Goal: Task Accomplishment & Management: Complete application form

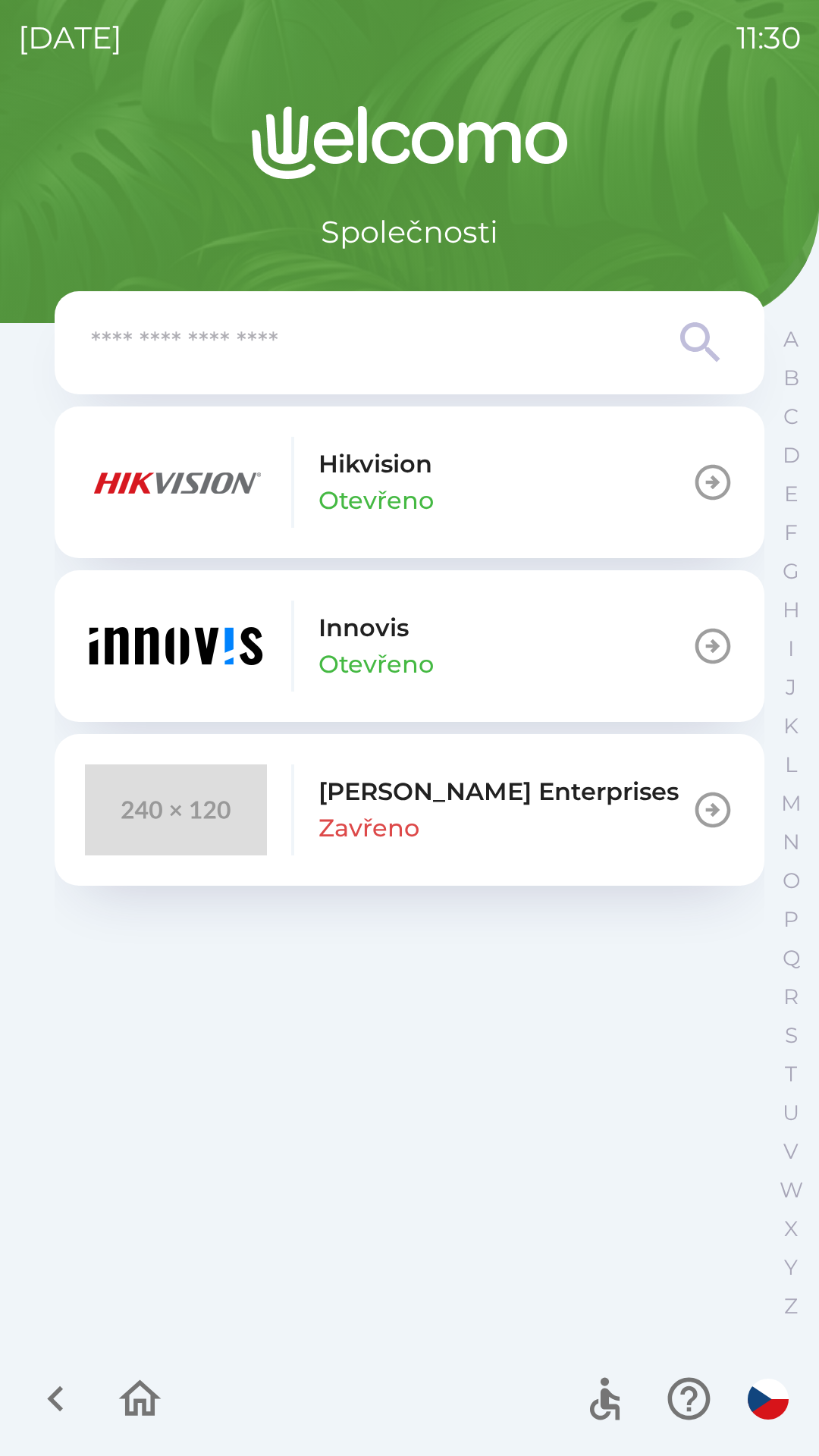
click at [525, 637] on button "[PERSON_NAME]" at bounding box center [410, 646] width 710 height 152
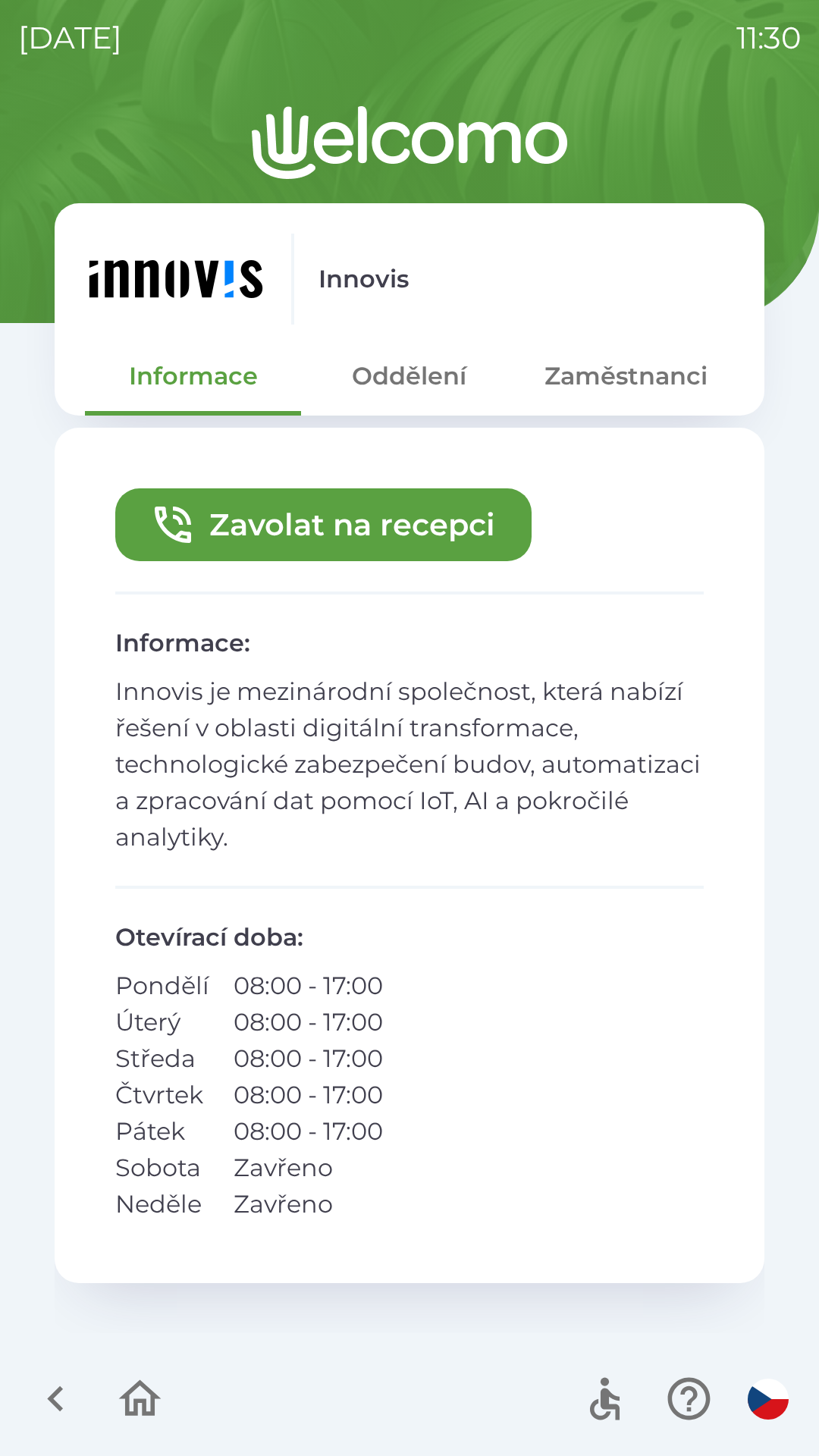
click at [585, 369] on button "Zaměstnanci" at bounding box center [626, 376] width 216 height 54
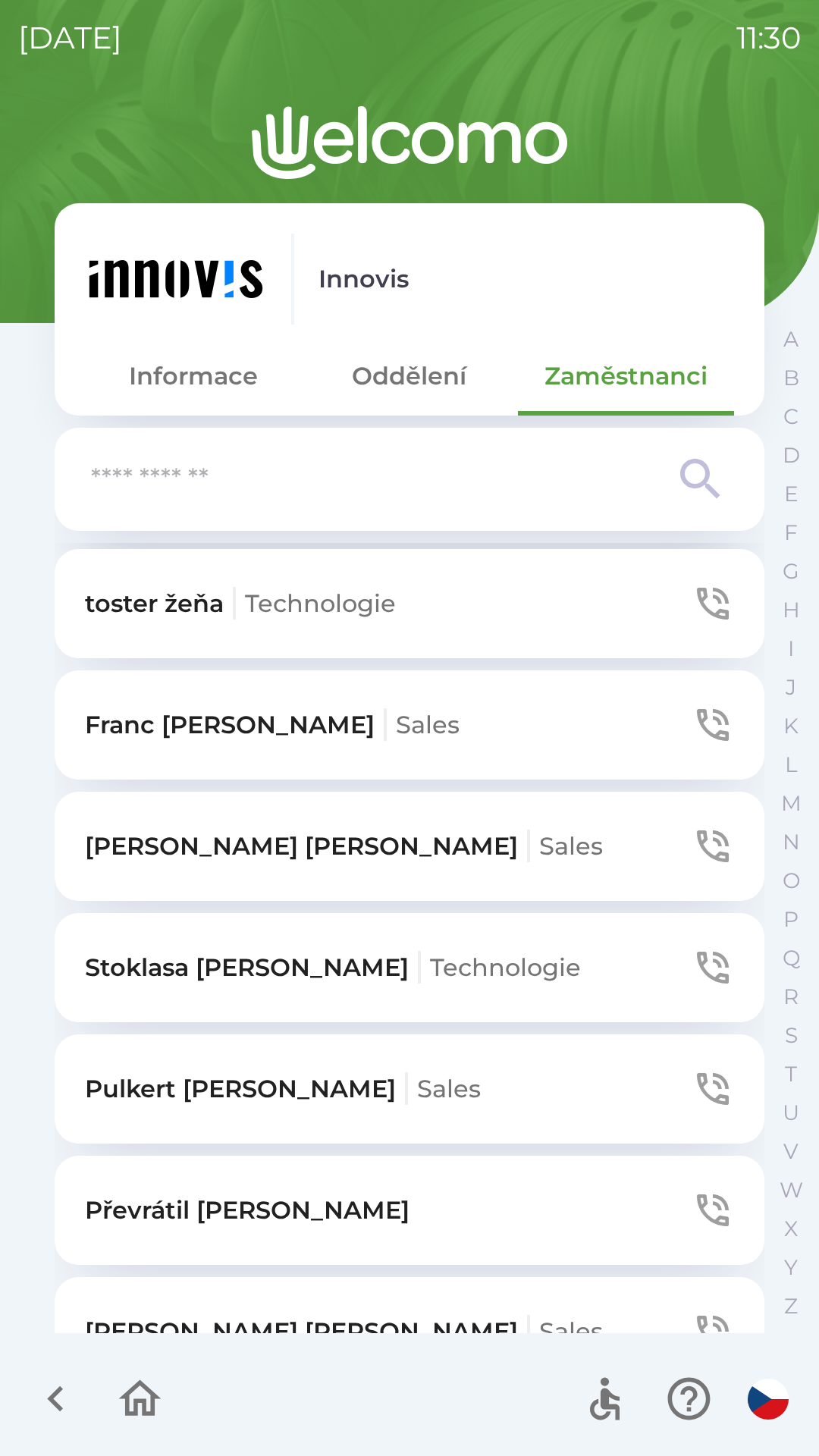
scroll to position [532, 0]
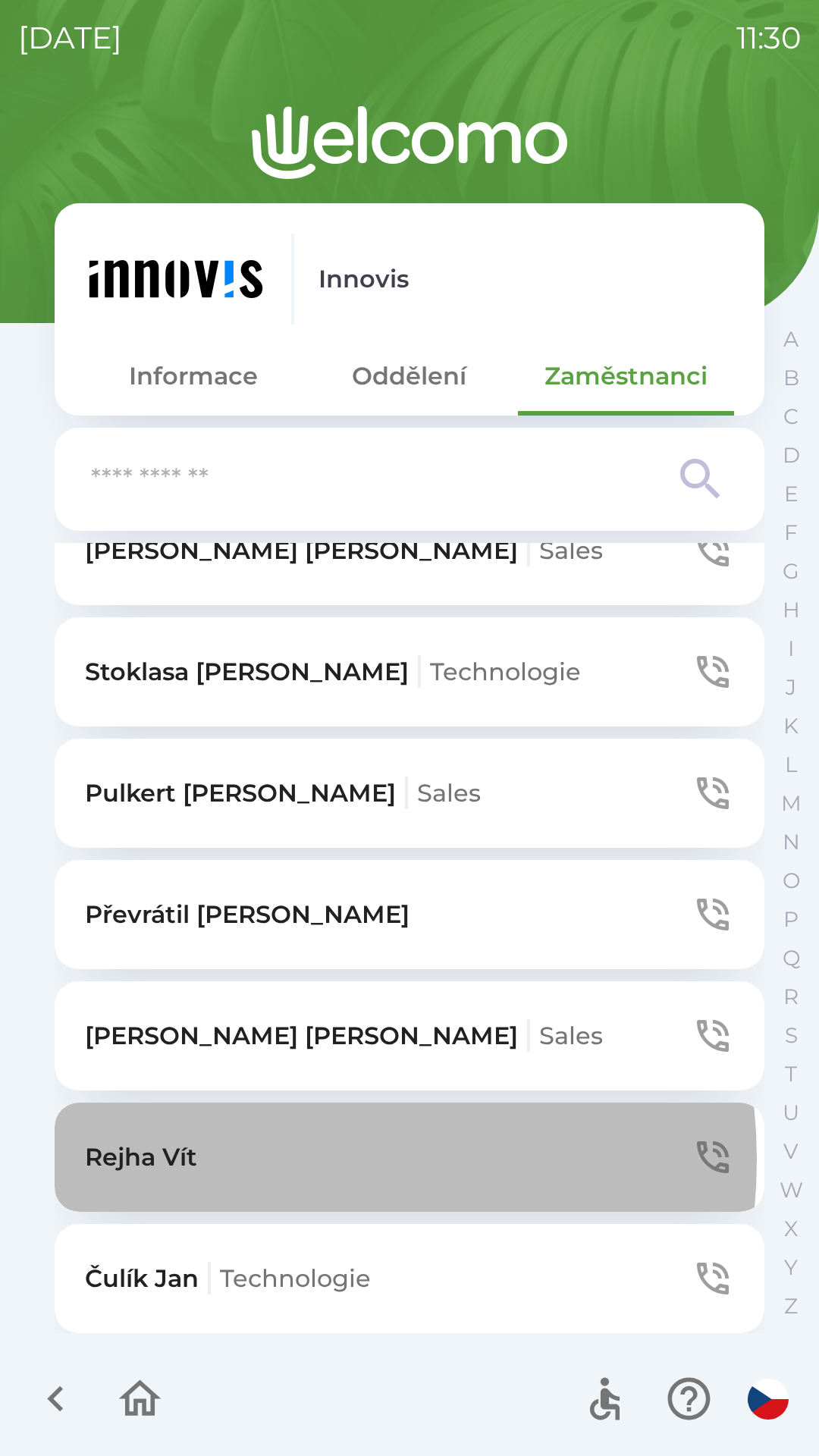
click at [249, 1160] on button "[PERSON_NAME]" at bounding box center [410, 1157] width 710 height 109
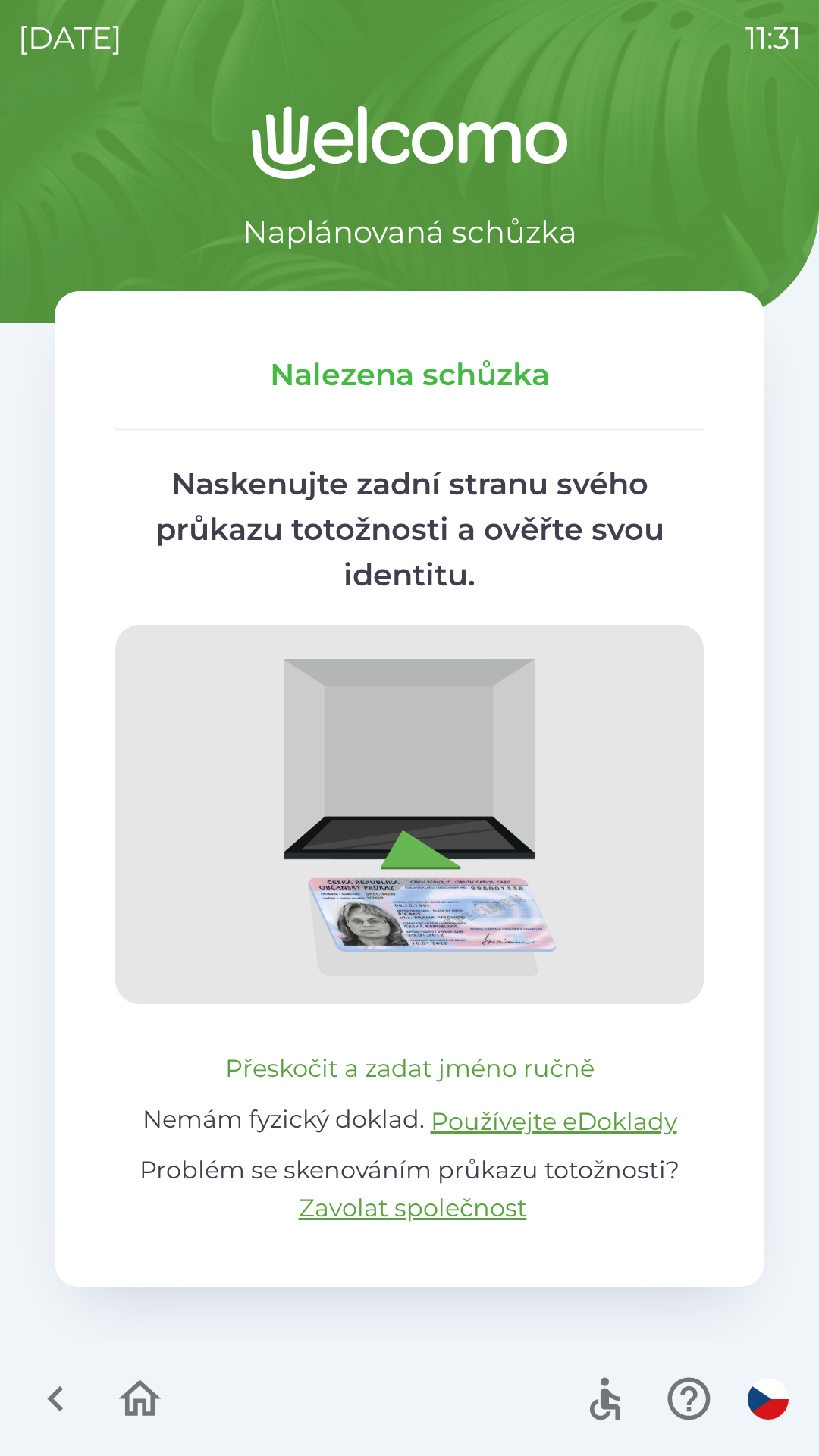
click at [507, 1065] on button "Přeskočit a zadat jméno ručně" at bounding box center [410, 1068] width 381 height 36
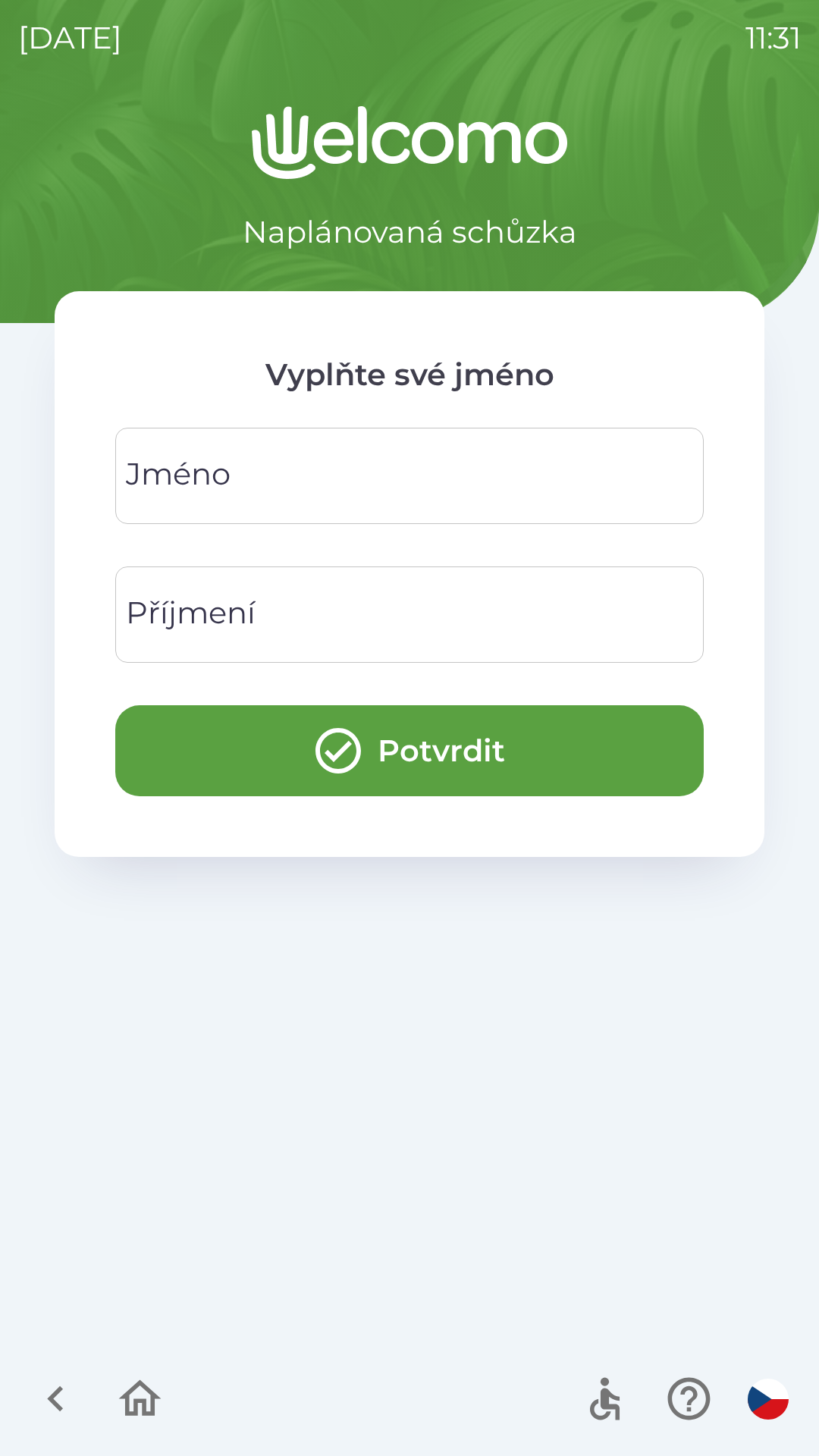
click at [419, 476] on input "Jméno" at bounding box center [409, 476] width 552 height 60
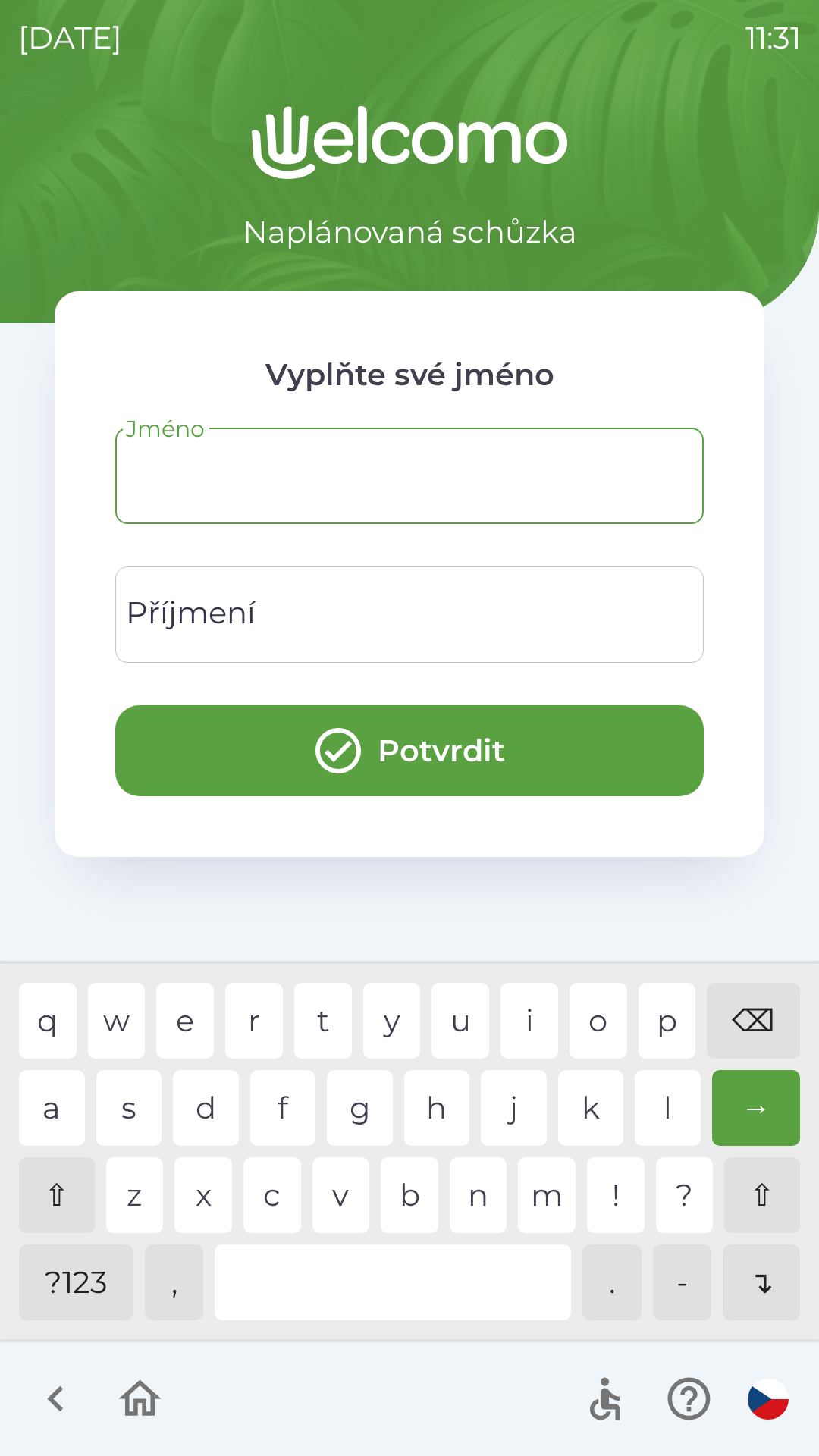
type input "*"
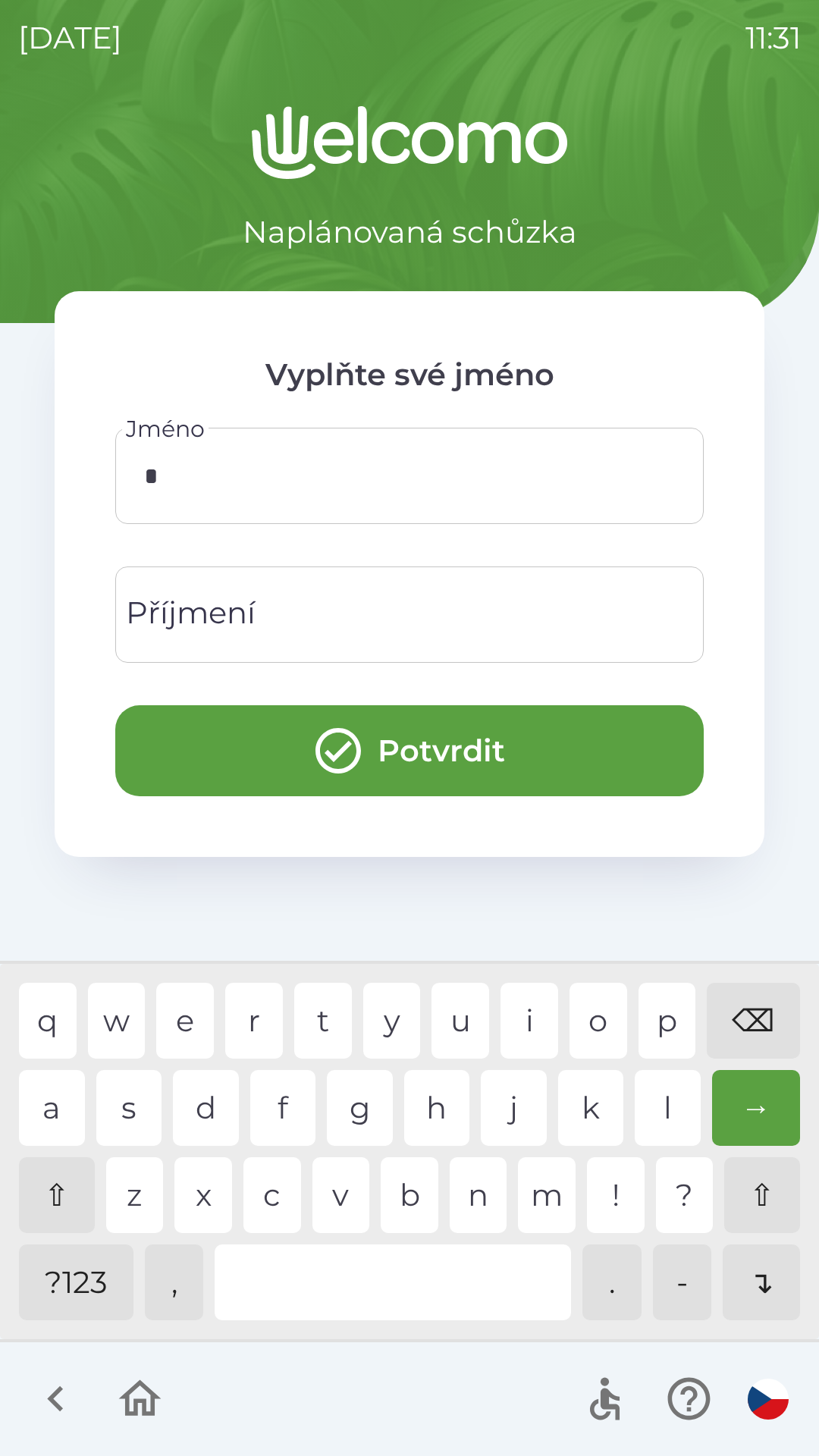
click at [333, 630] on input "Příjmení" at bounding box center [409, 615] width 552 height 60
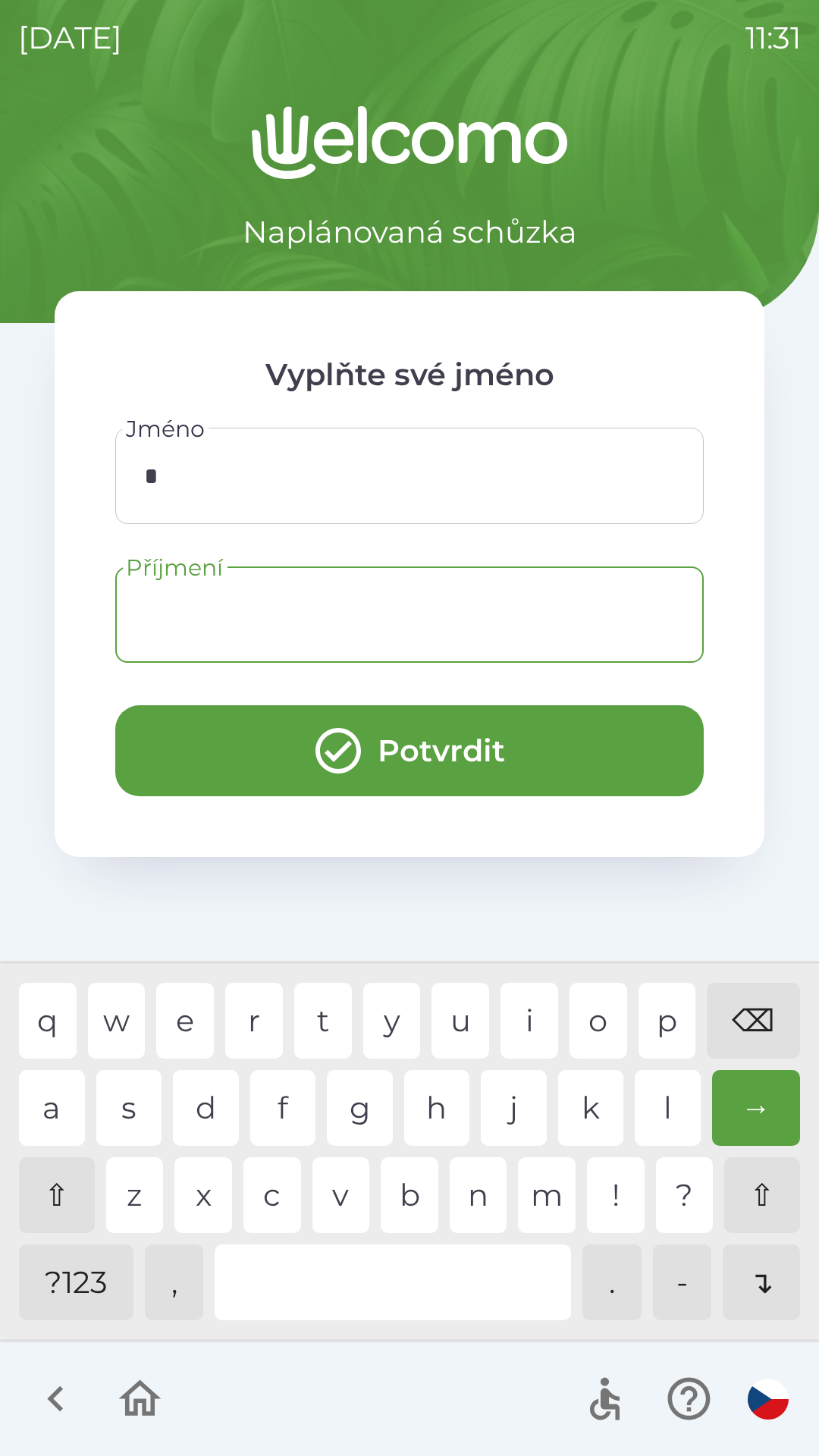
type input "*"
click at [248, 1011] on div "r" at bounding box center [254, 1021] width 58 height 76
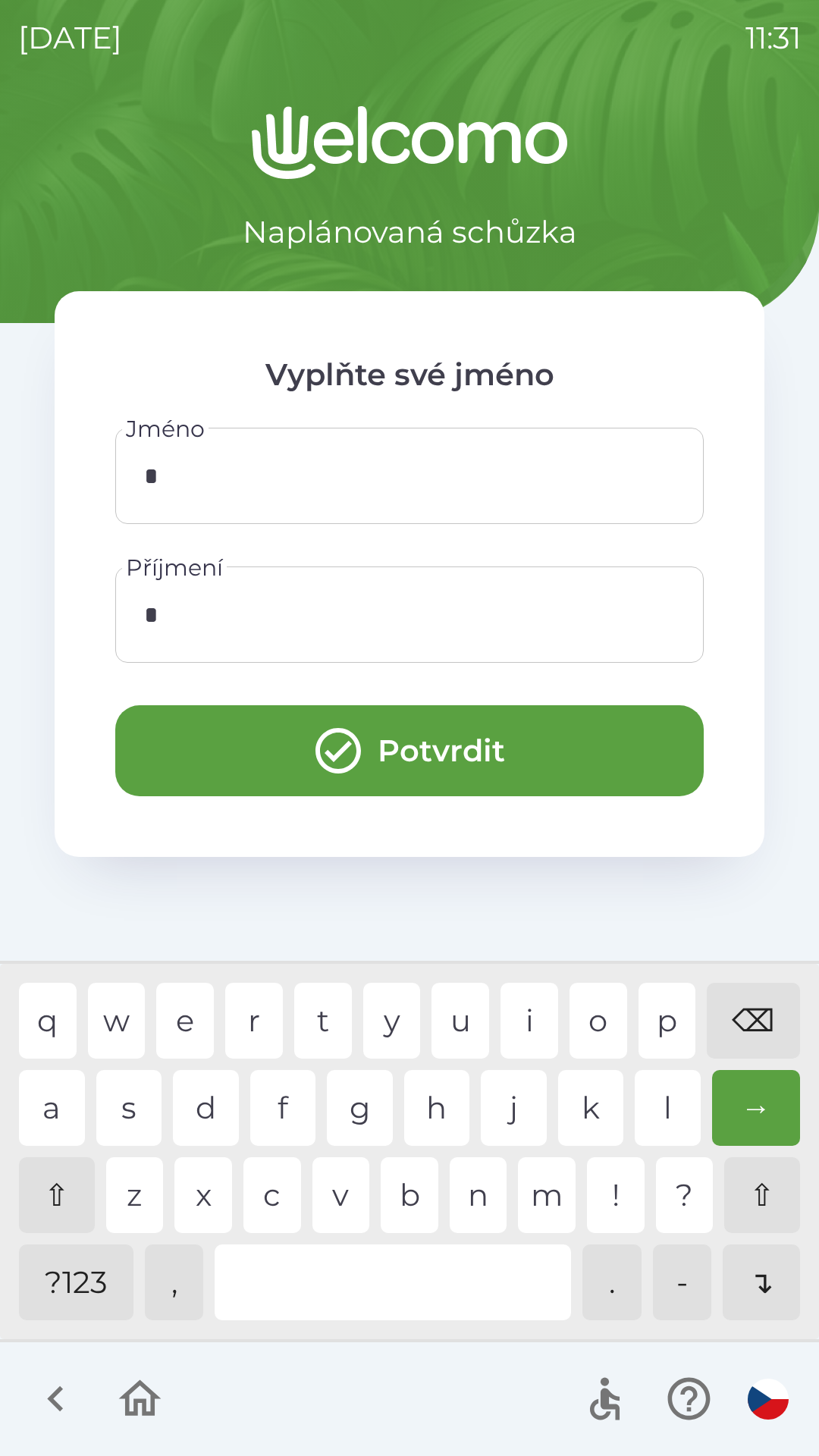
click at [526, 747] on button "Potvrdit" at bounding box center [410, 750] width 589 height 91
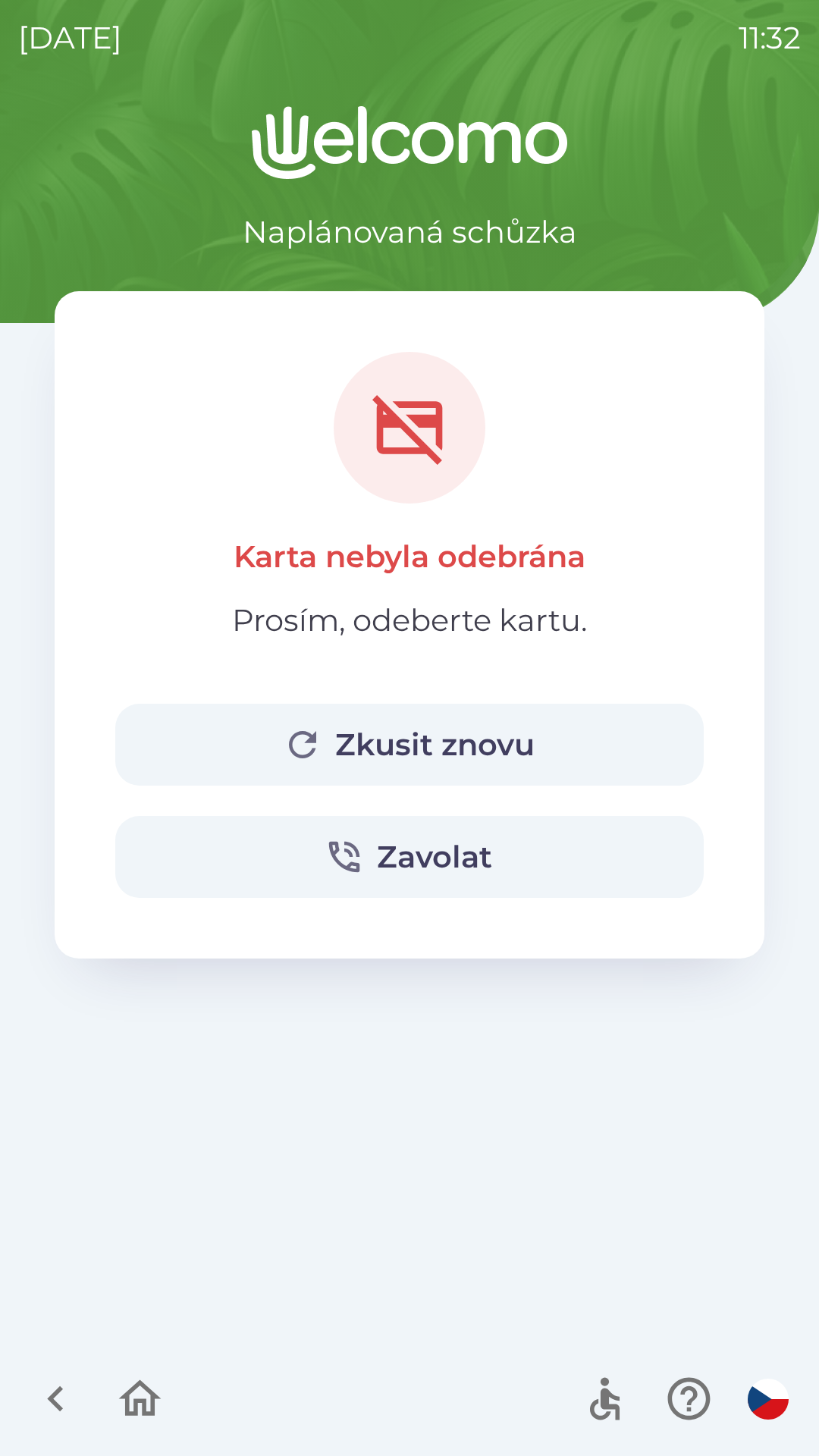
click at [506, 738] on button "Zkusit znovu" at bounding box center [410, 744] width 589 height 82
click at [556, 733] on button "Zkusit znovu" at bounding box center [410, 744] width 589 height 82
click at [135, 1408] on icon "button" at bounding box center [140, 1397] width 43 height 36
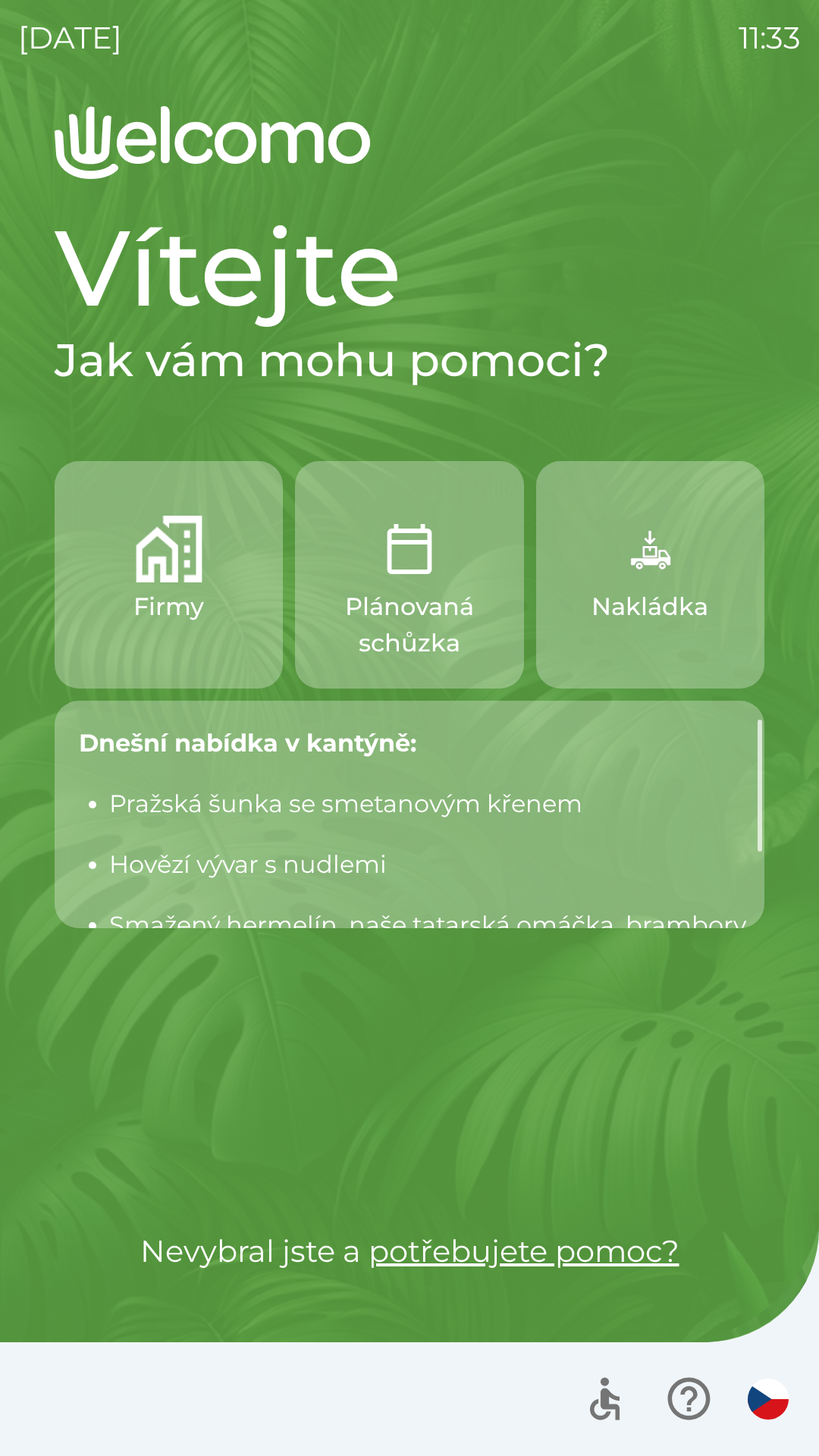
click at [217, 569] on button "Firmy" at bounding box center [168, 575] width 229 height 228
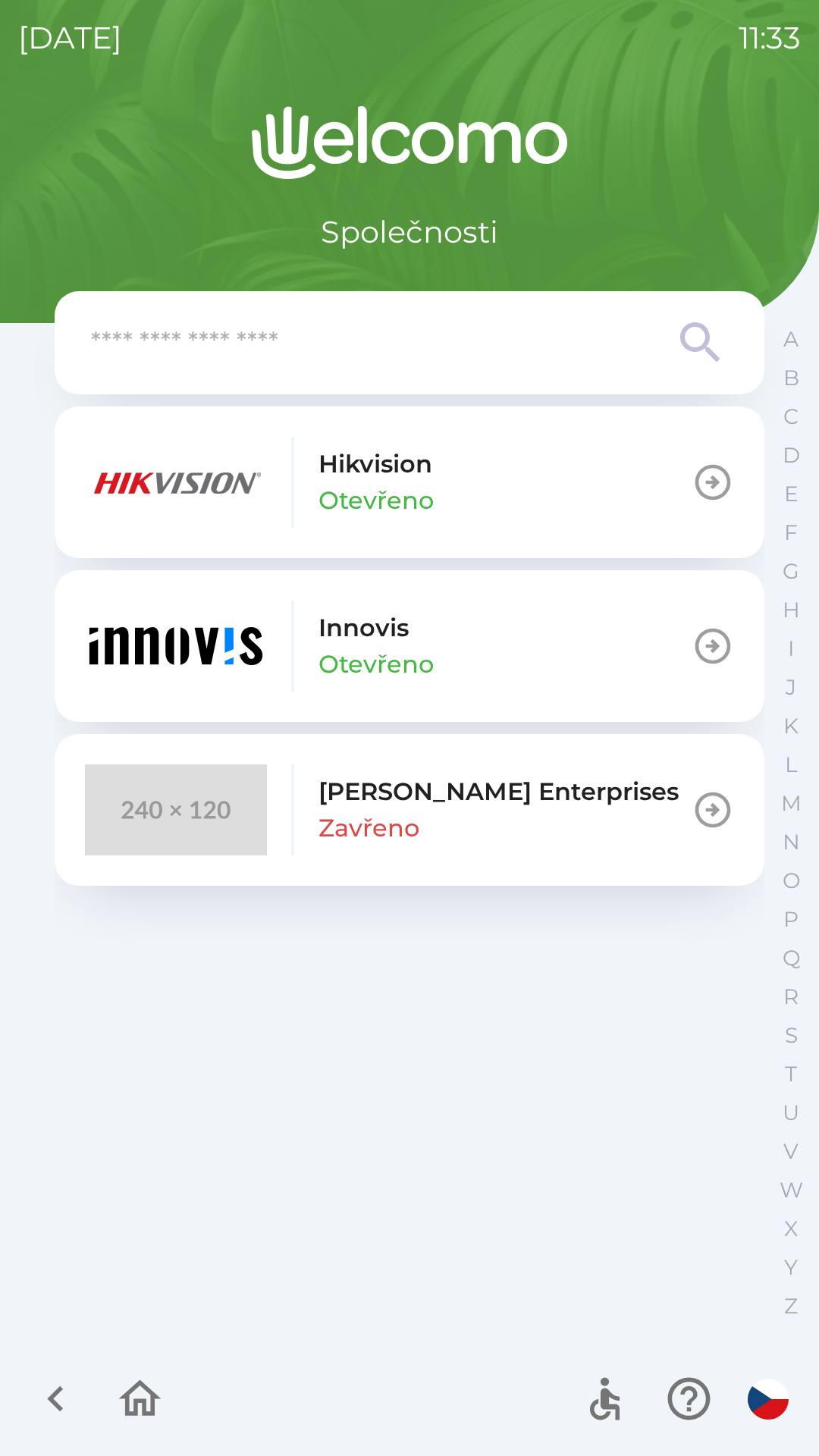
click at [520, 630] on button "[PERSON_NAME]" at bounding box center [410, 646] width 710 height 152
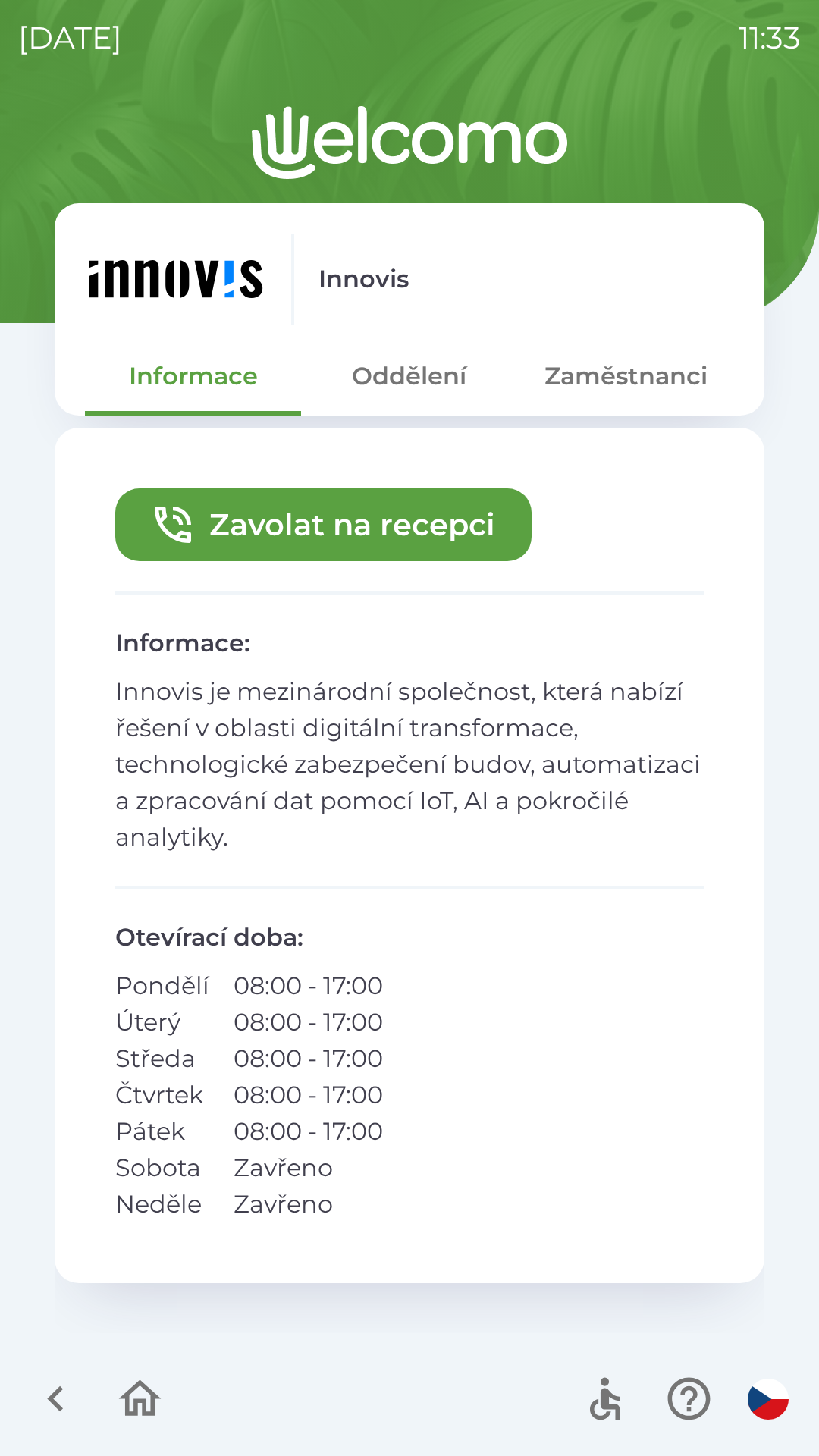
click at [612, 388] on button "Zaměstnanci" at bounding box center [626, 376] width 216 height 54
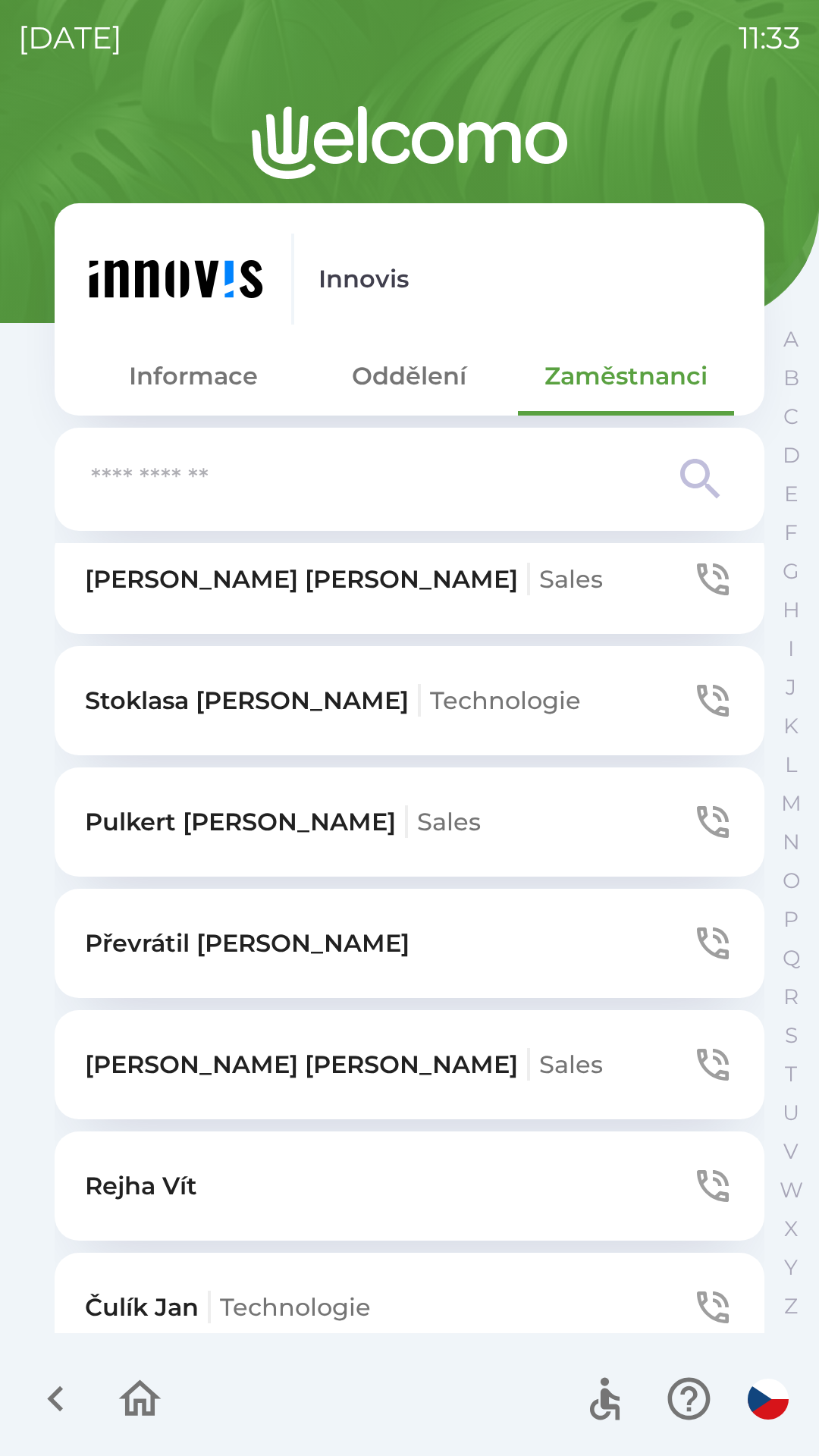
scroll to position [532, 0]
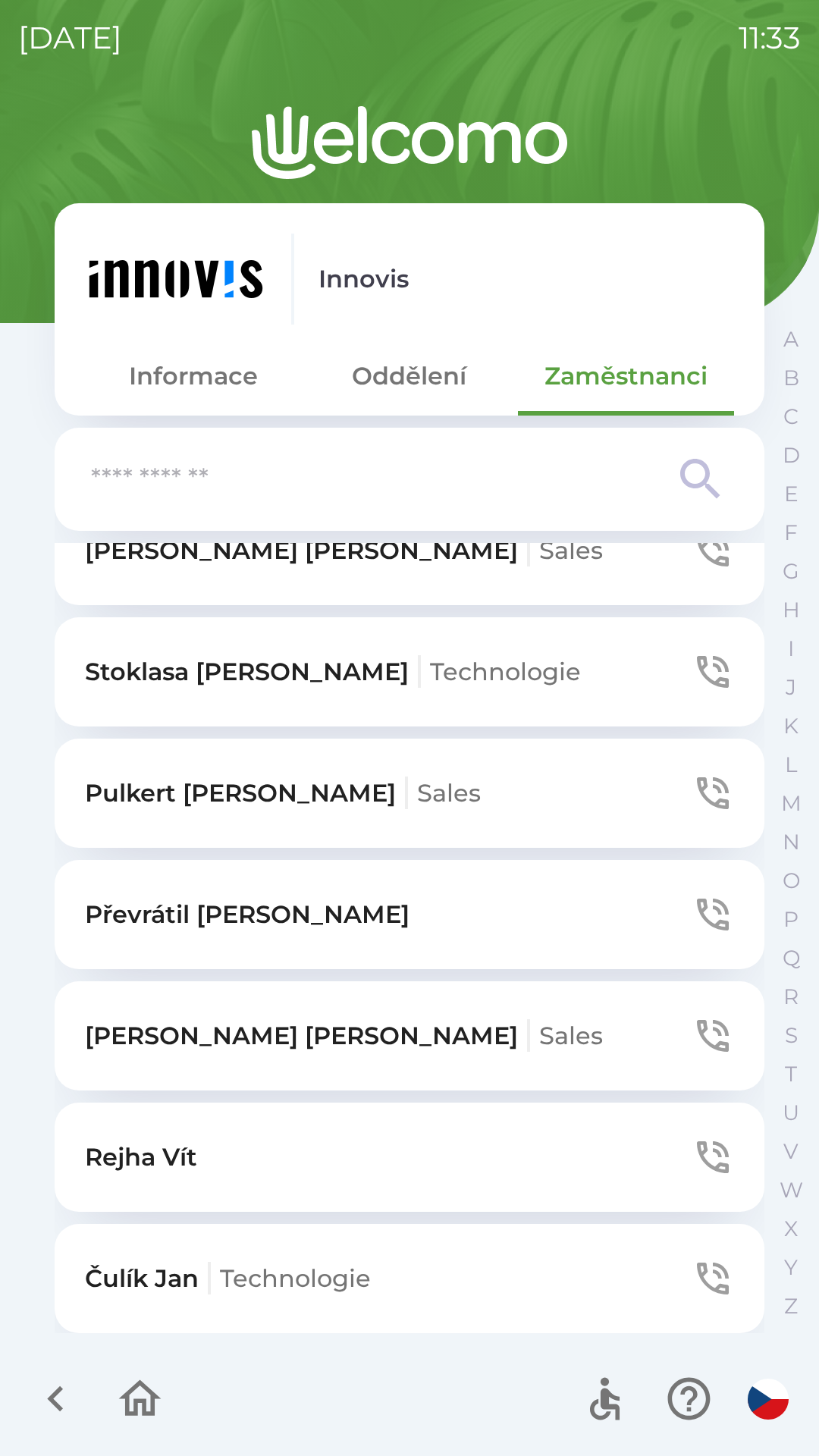
click at [241, 1155] on button "[PERSON_NAME]" at bounding box center [410, 1157] width 710 height 109
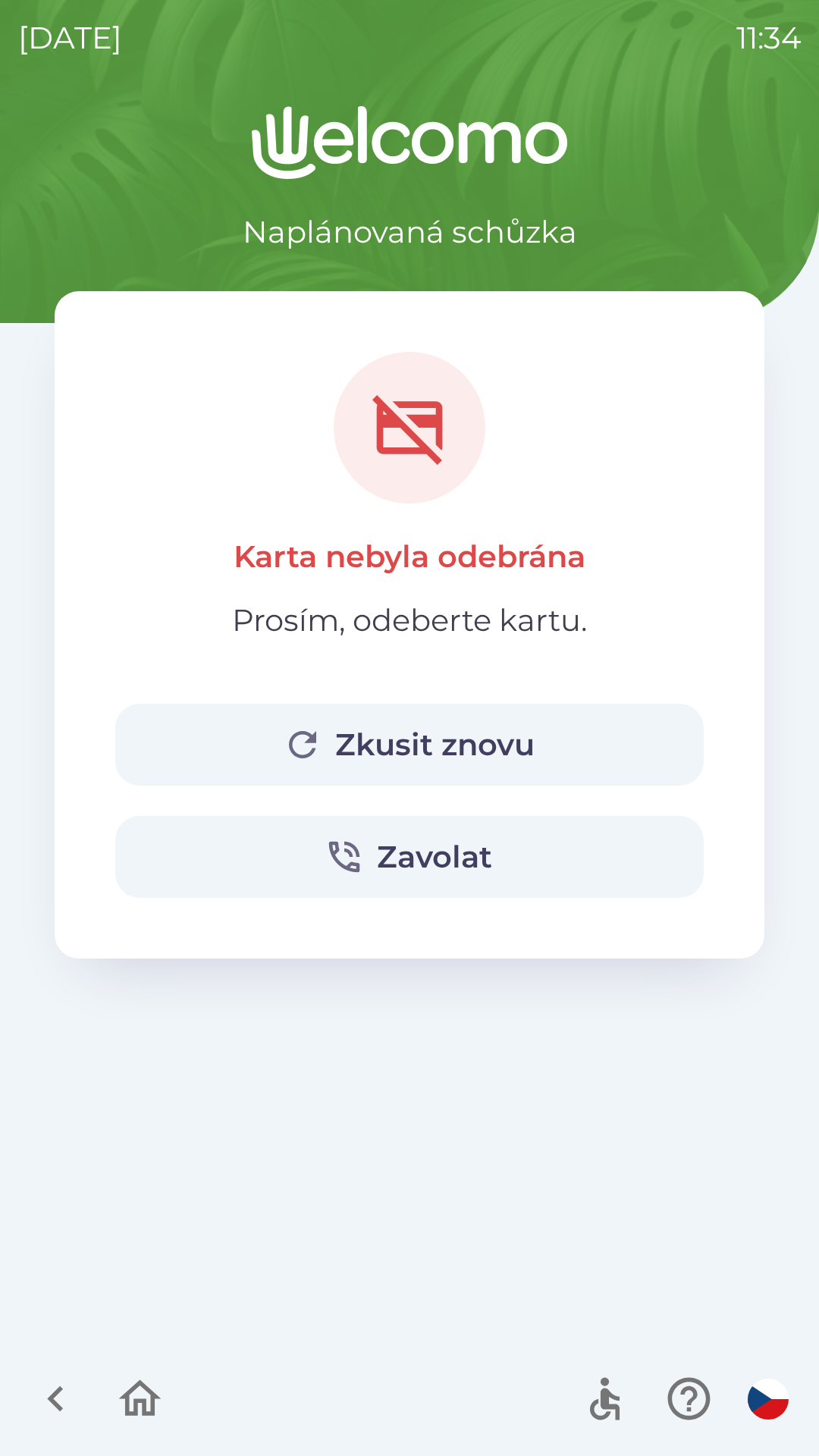
click at [505, 761] on button "Zkusit znovu" at bounding box center [410, 744] width 589 height 82
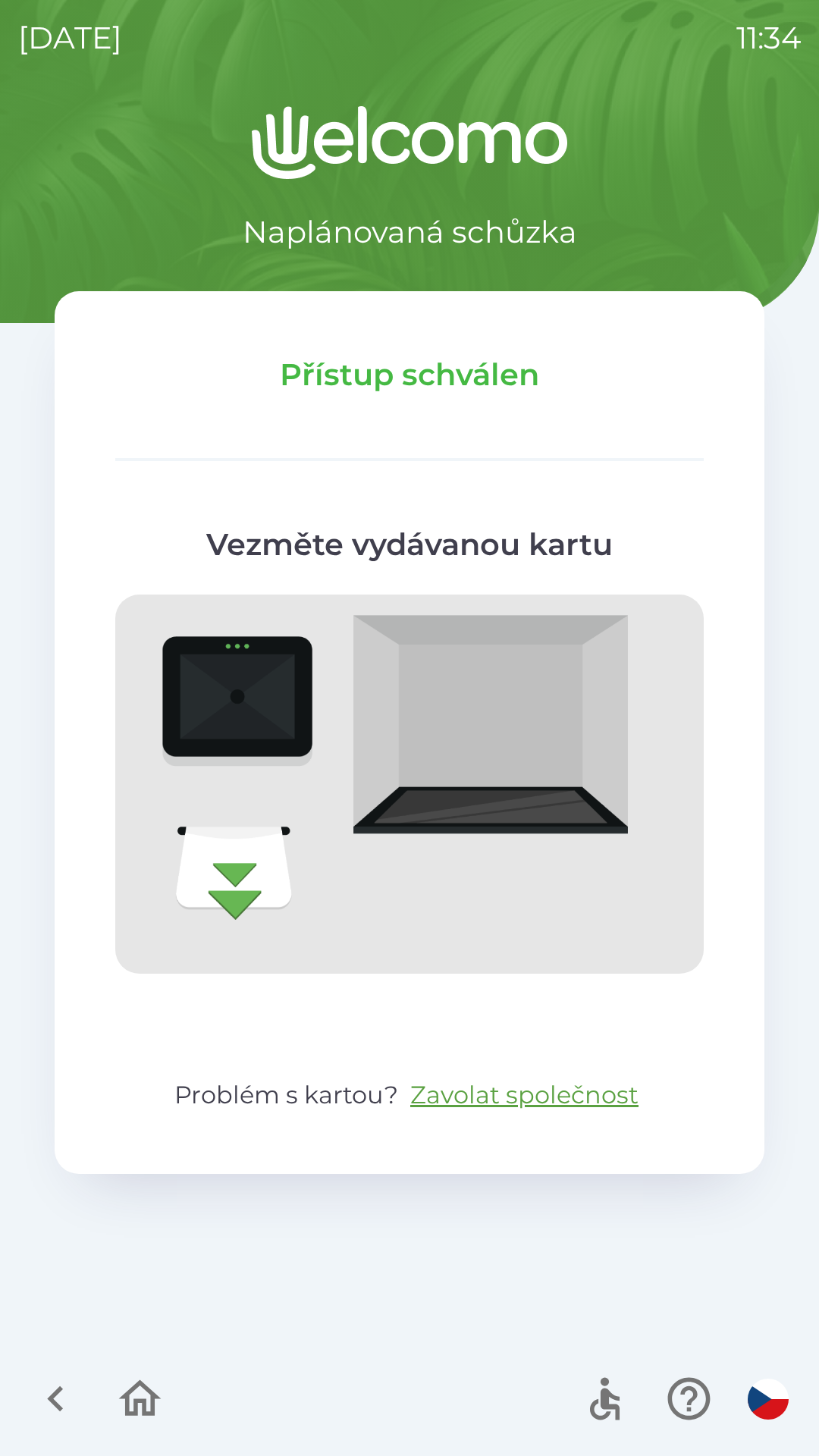
click at [117, 1403] on icon "button" at bounding box center [140, 1398] width 51 height 51
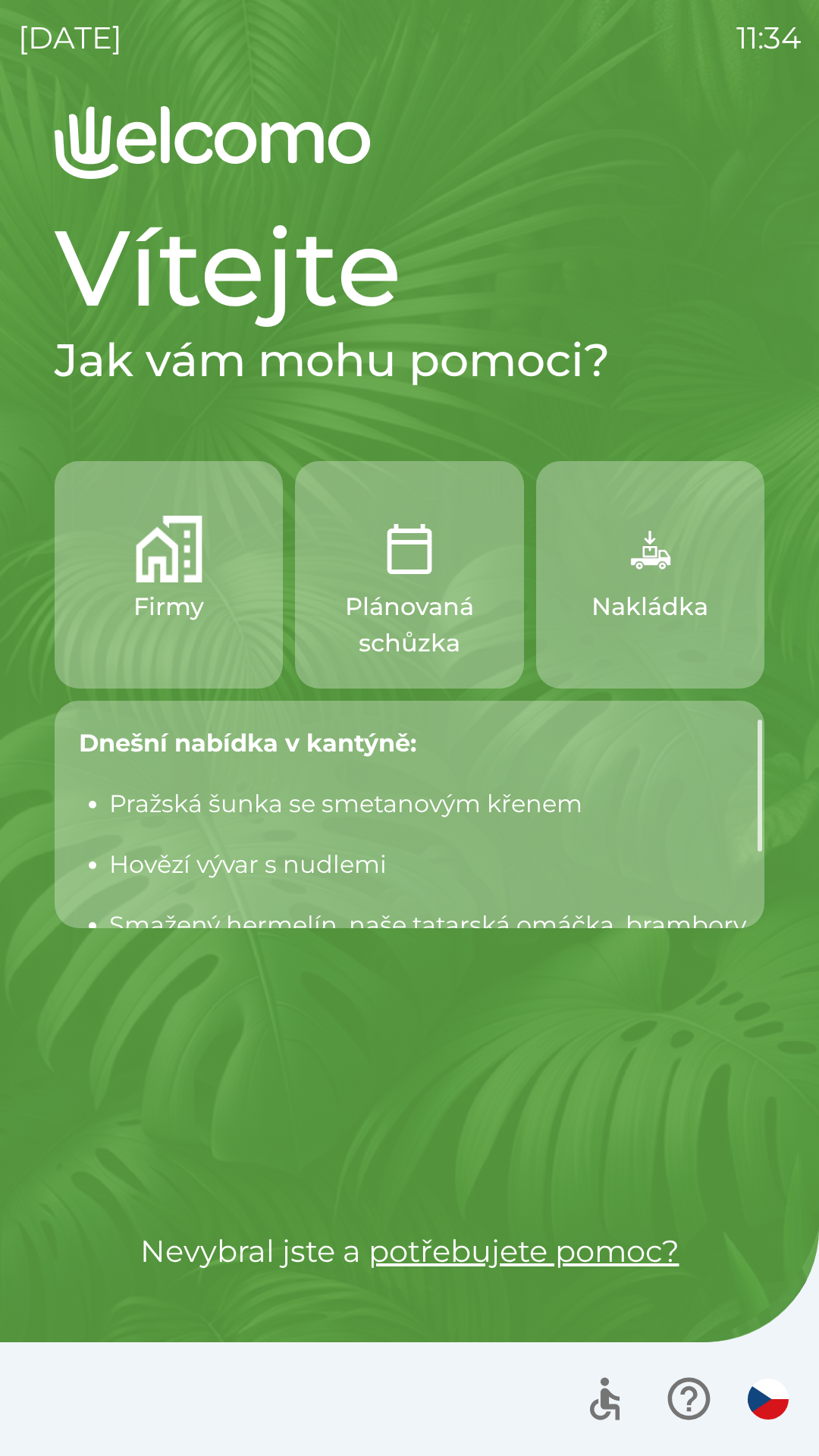
click at [203, 553] on button "Firmy" at bounding box center [168, 575] width 229 height 228
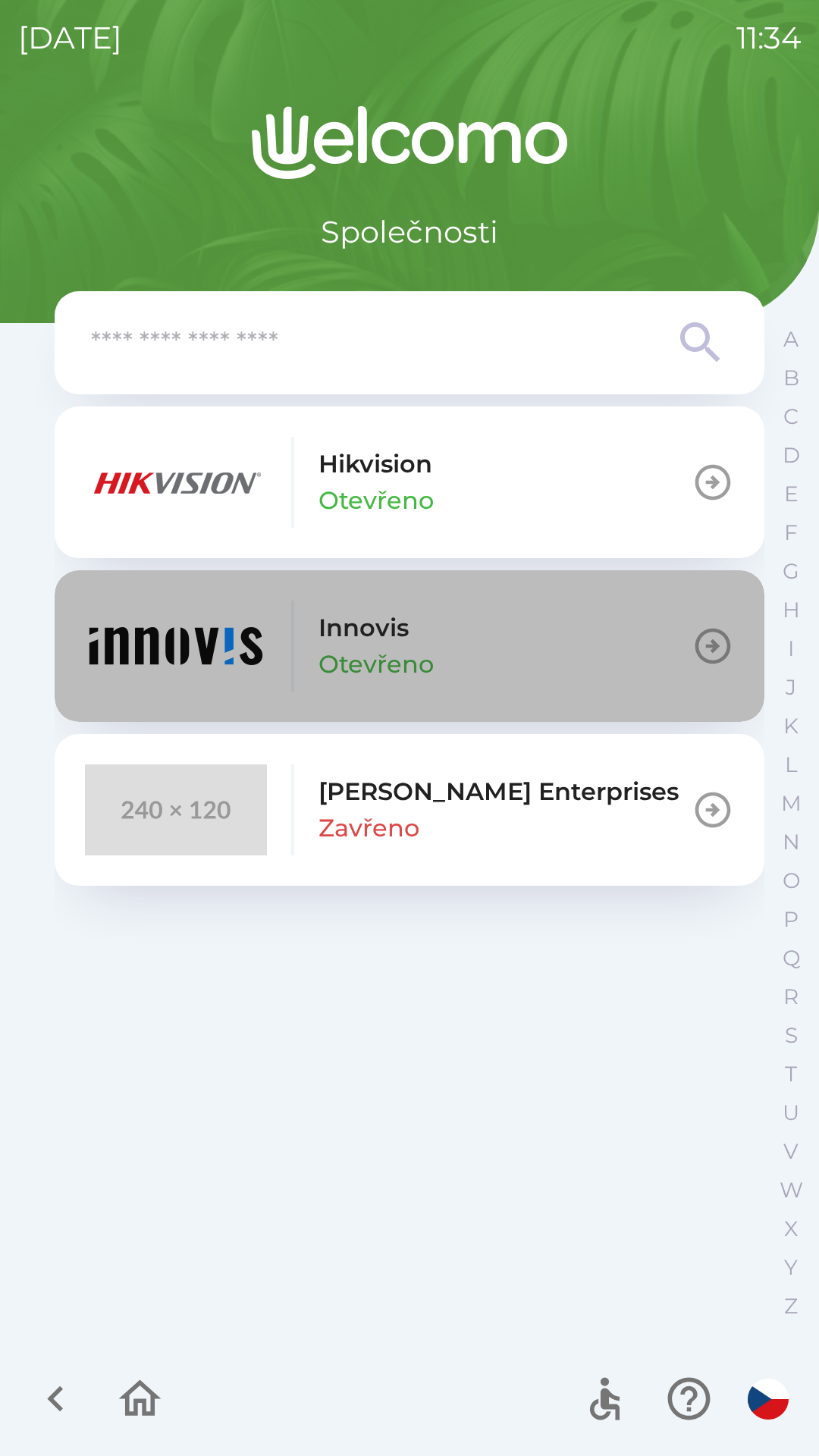
click at [458, 669] on button "[PERSON_NAME]" at bounding box center [410, 646] width 710 height 152
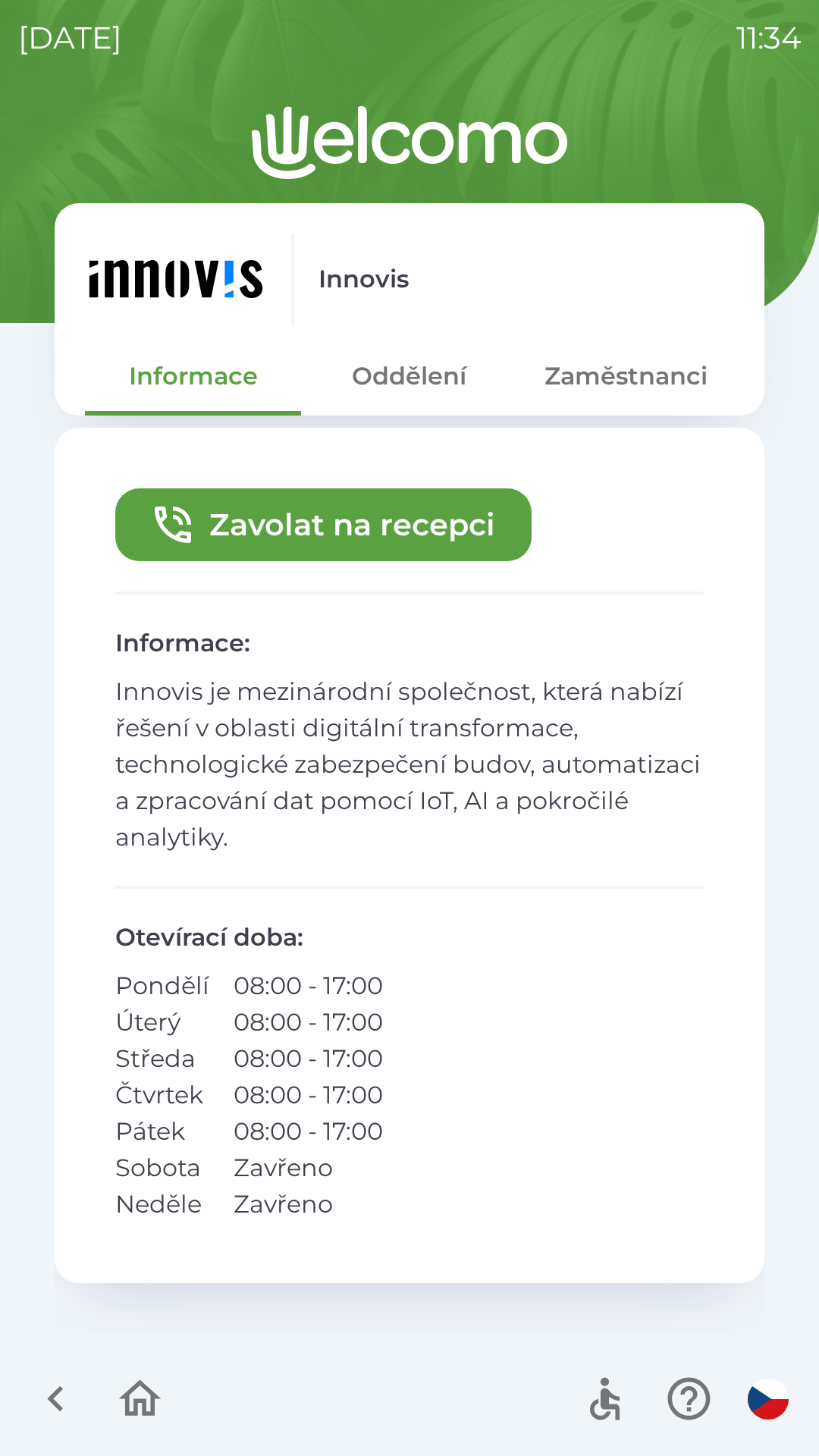
click at [610, 383] on button "Zaměstnanci" at bounding box center [626, 376] width 216 height 54
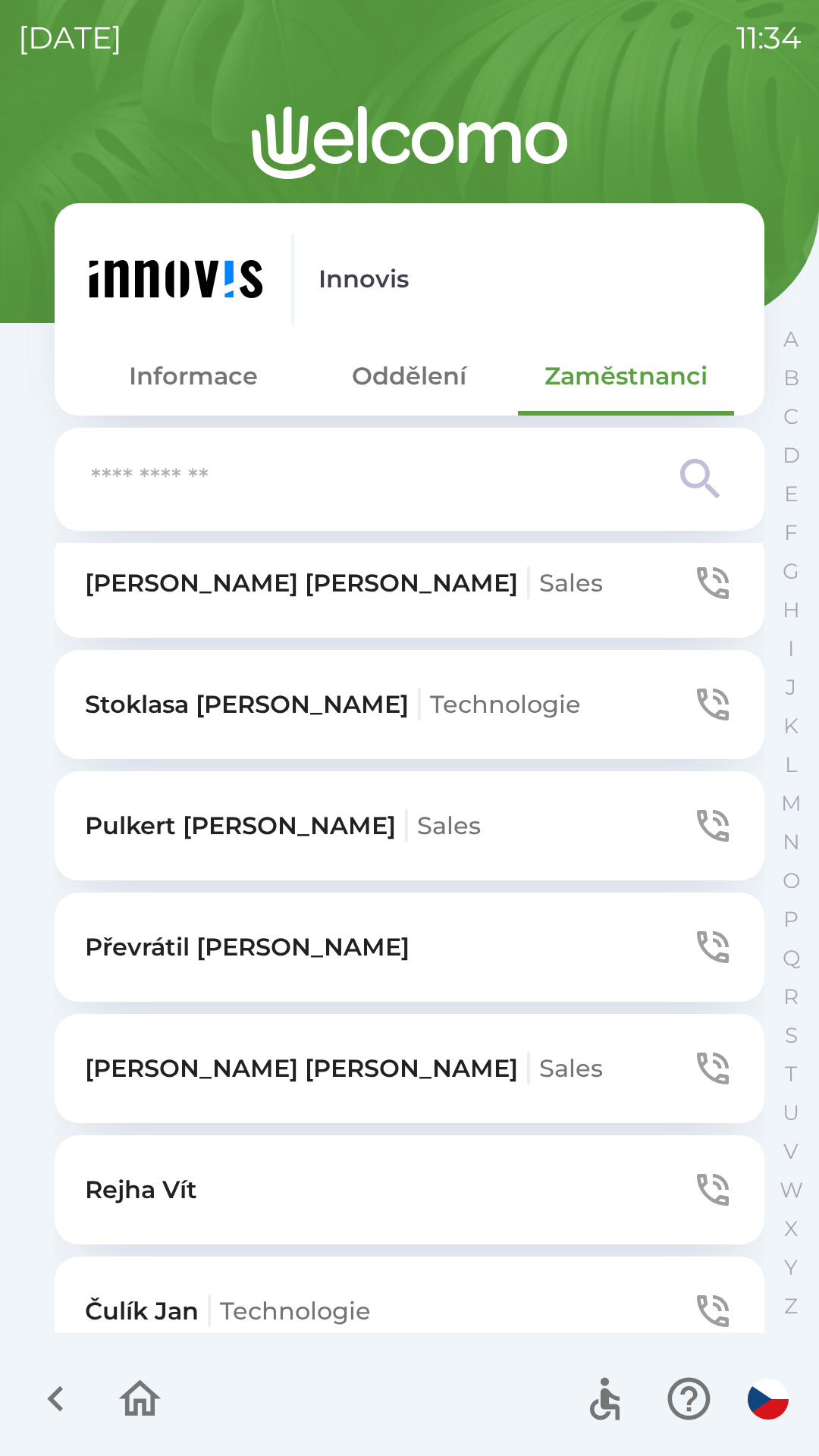
scroll to position [502, 0]
click at [247, 697] on p "[PERSON_NAME] Technologie" at bounding box center [332, 702] width 496 height 36
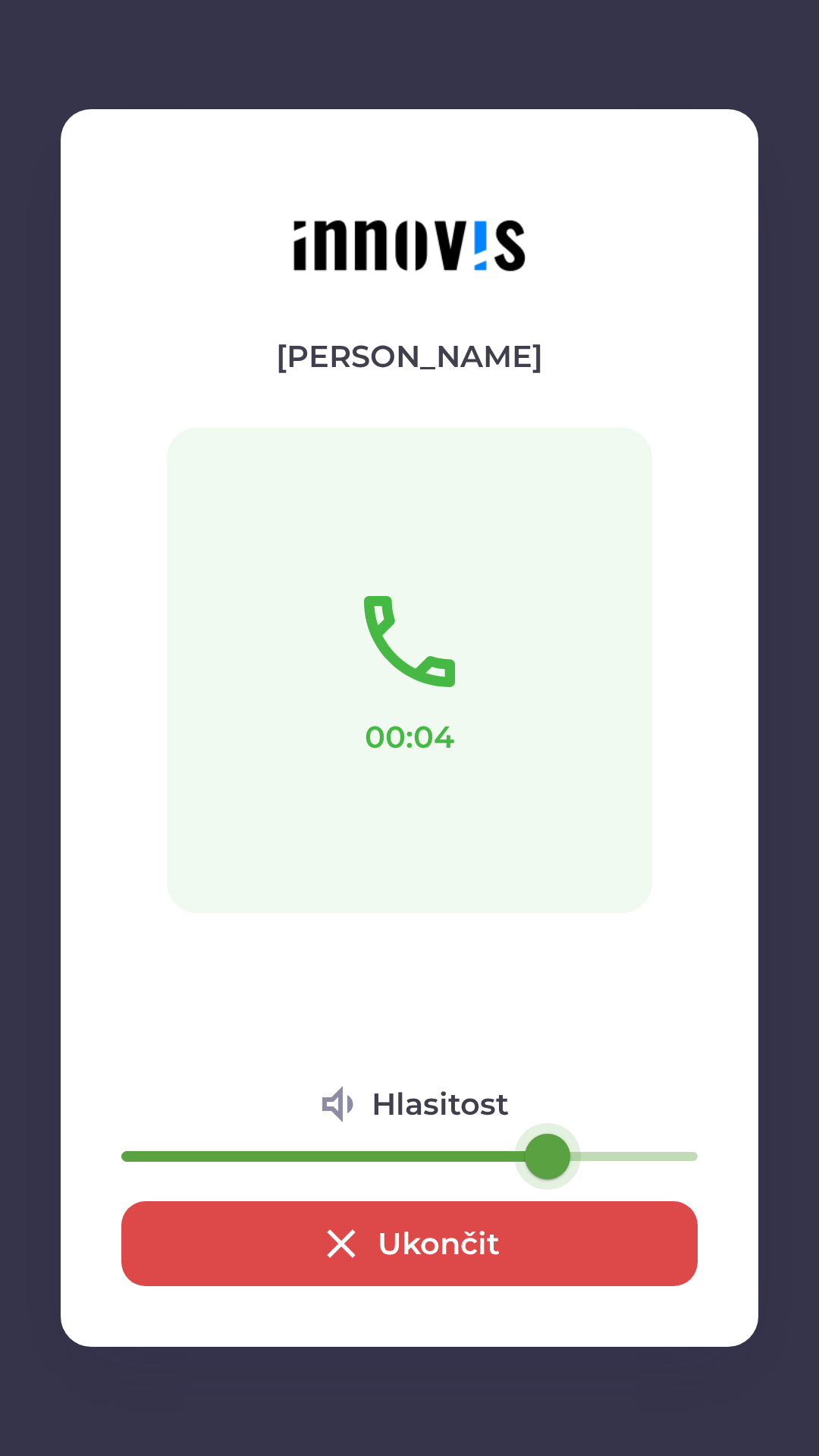
type input "**"
